Goal: Check status: Check status

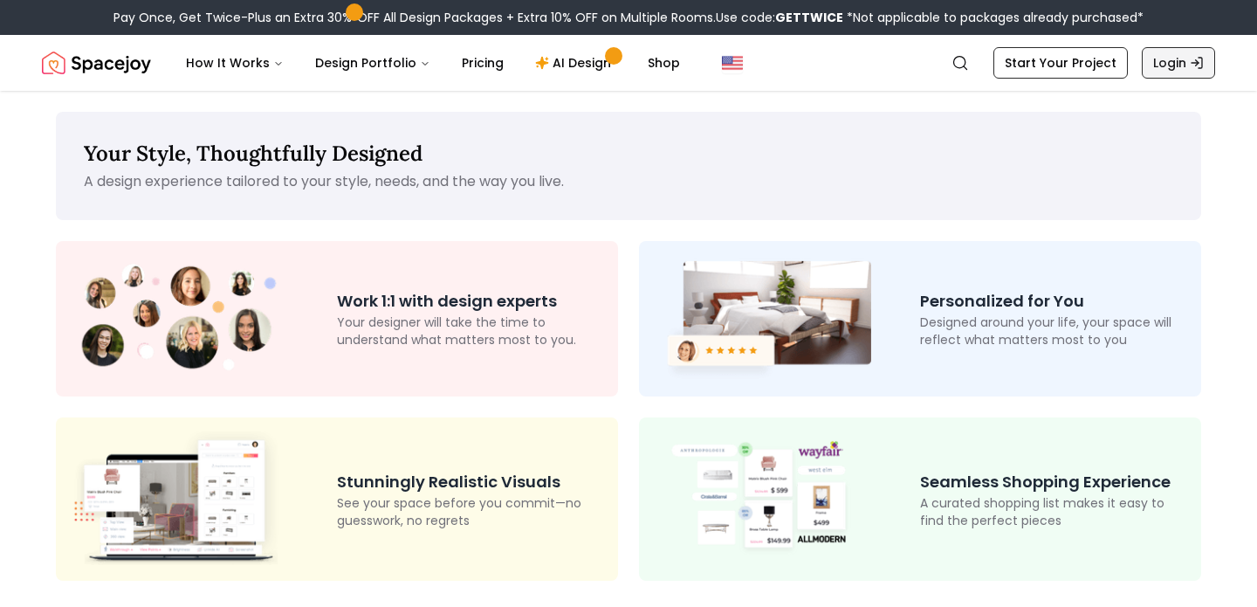
click at [1196, 64] on icon "Global" at bounding box center [1197, 63] width 14 height 14
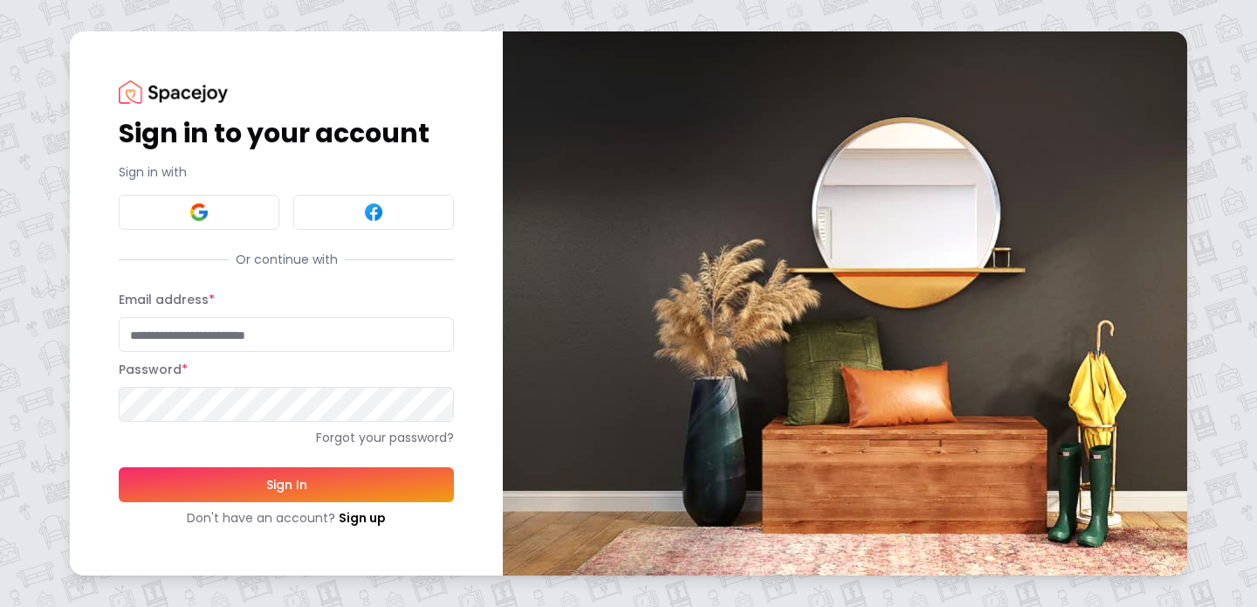
click at [286, 333] on input "Email address *" at bounding box center [286, 334] width 335 height 35
type input "**********"
click at [311, 488] on button "Sign In" at bounding box center [286, 484] width 335 height 35
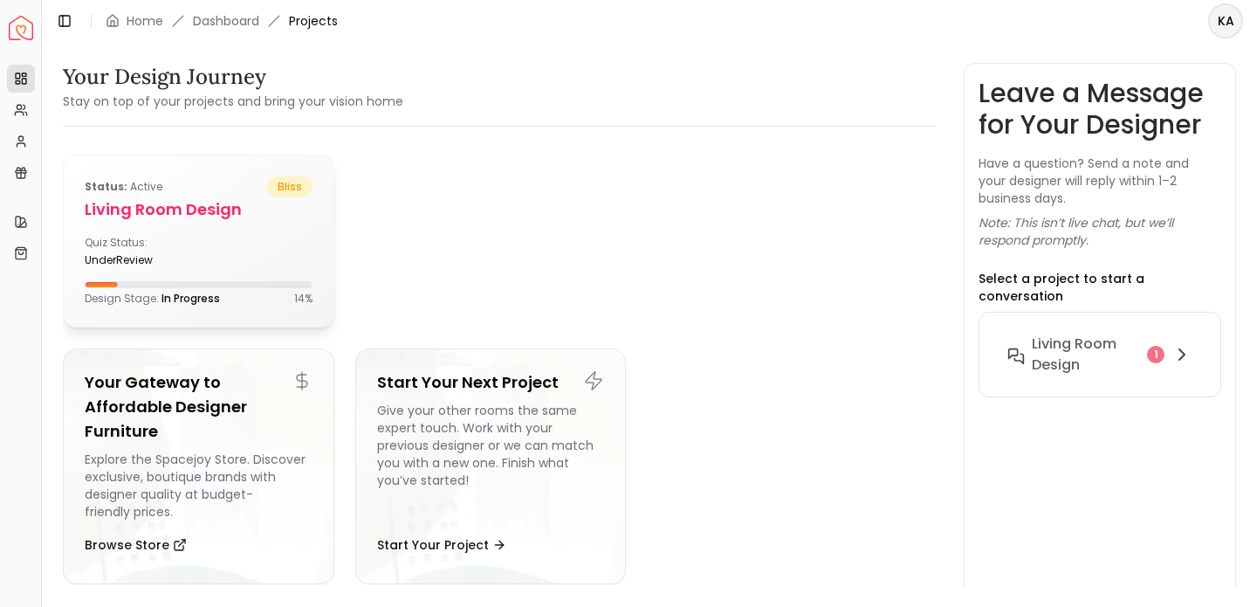
click at [207, 260] on div "Quiz Status: underReview" at bounding box center [199, 251] width 228 height 31
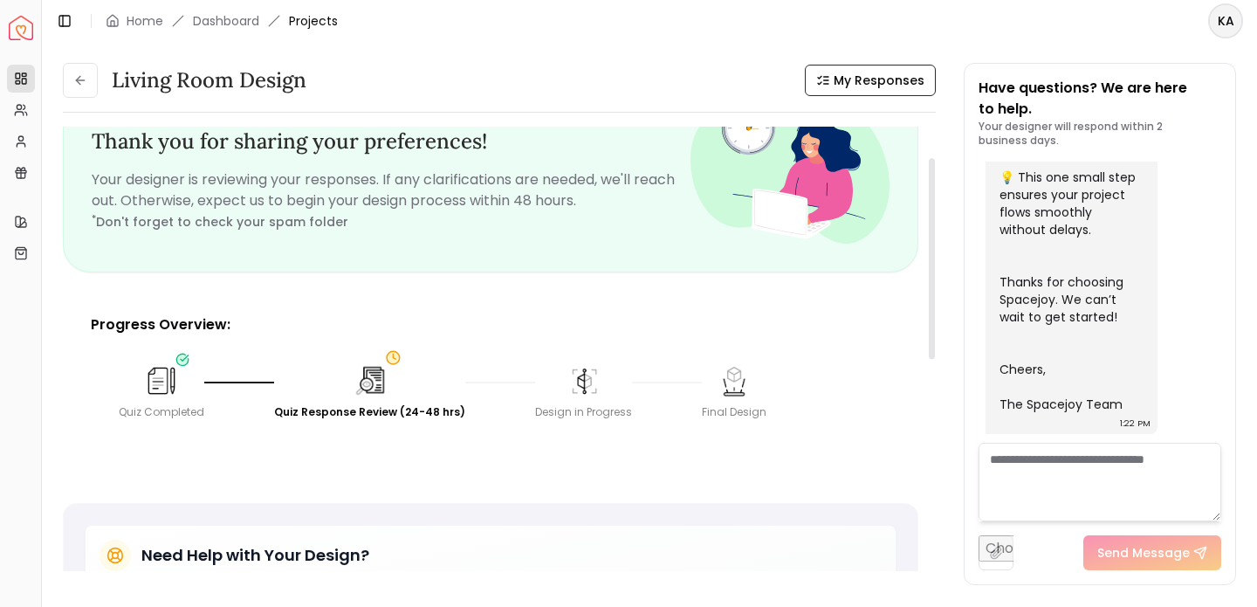
scroll to position [65, 0]
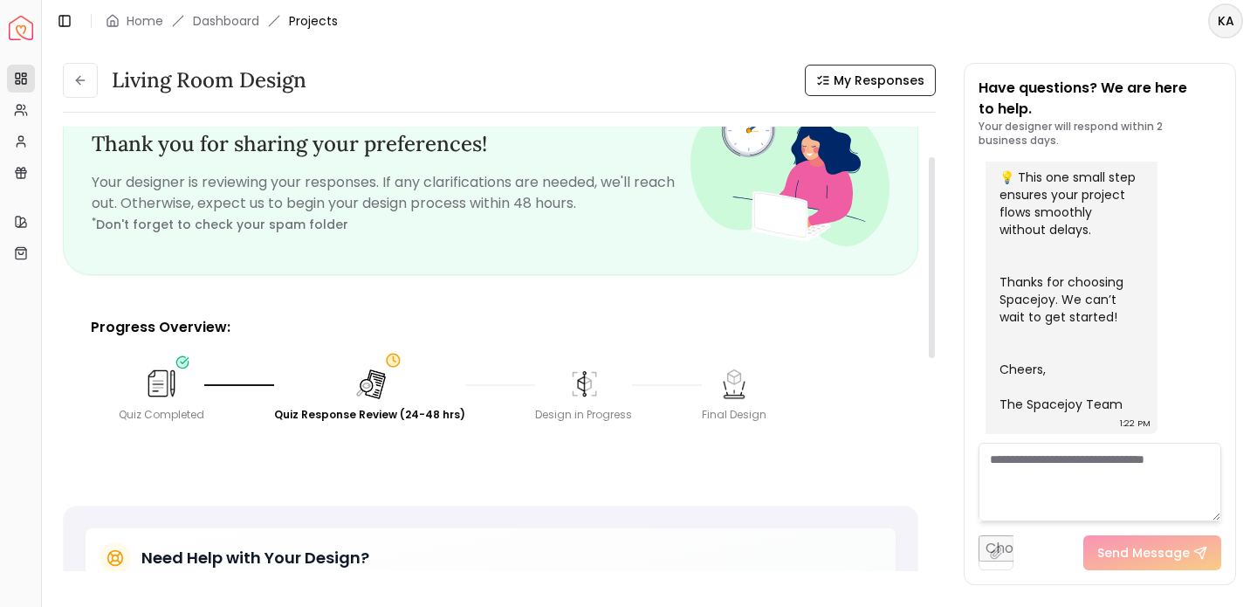
click at [366, 379] on img at bounding box center [370, 383] width 38 height 38
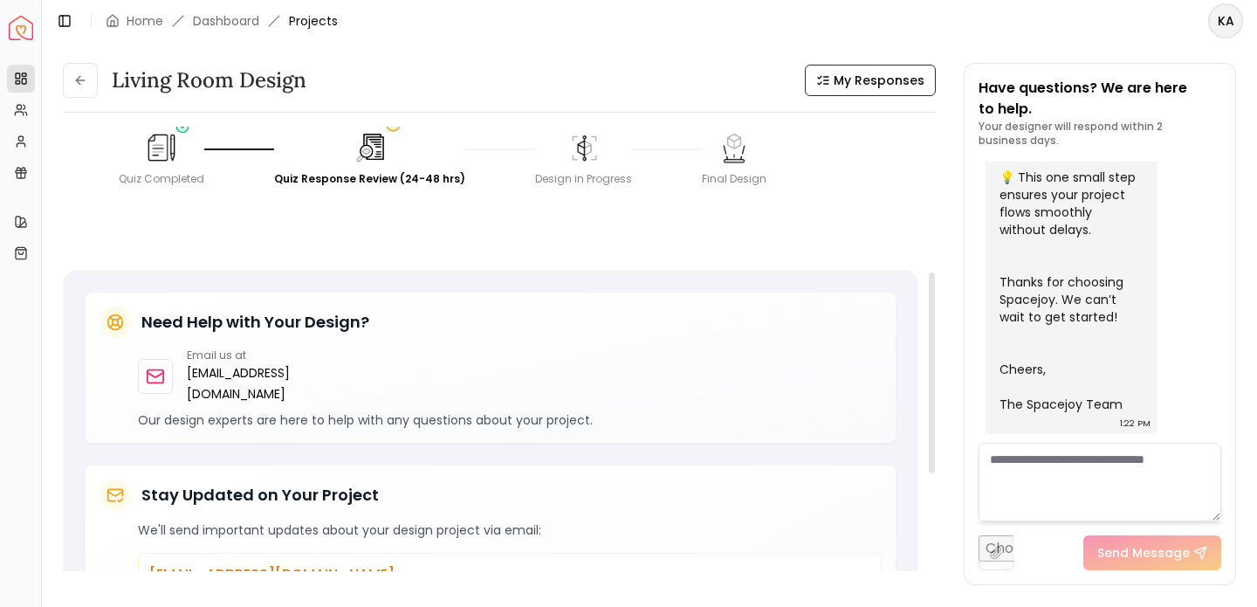
scroll to position [0, 0]
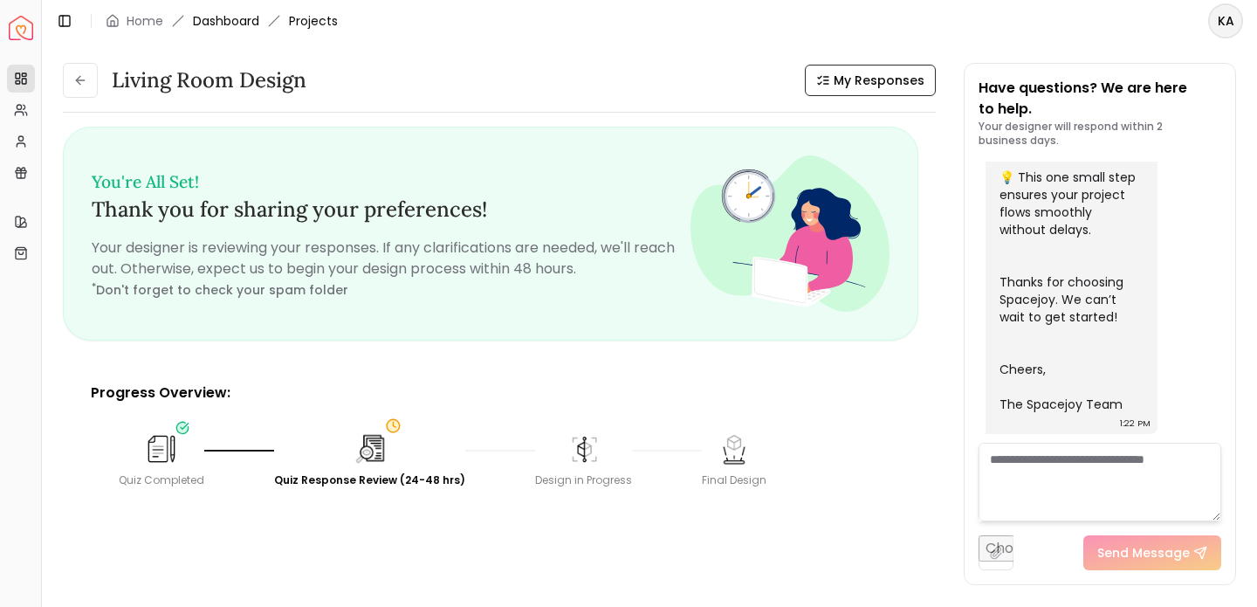
click at [248, 17] on link "Dashboard" at bounding box center [226, 20] width 66 height 17
